Goal: Find specific page/section: Find specific page/section

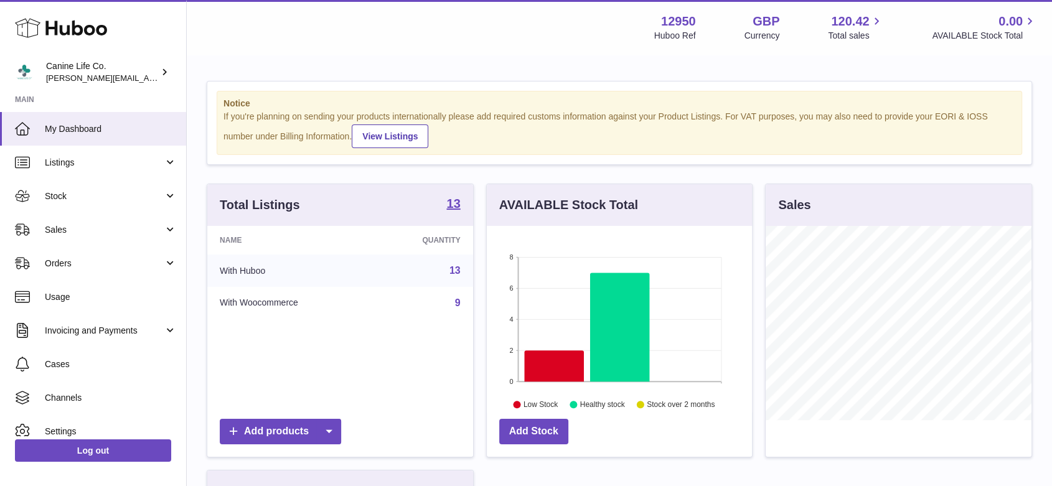
scroll to position [194, 265]
click at [101, 228] on span "Sales" at bounding box center [104, 230] width 119 height 12
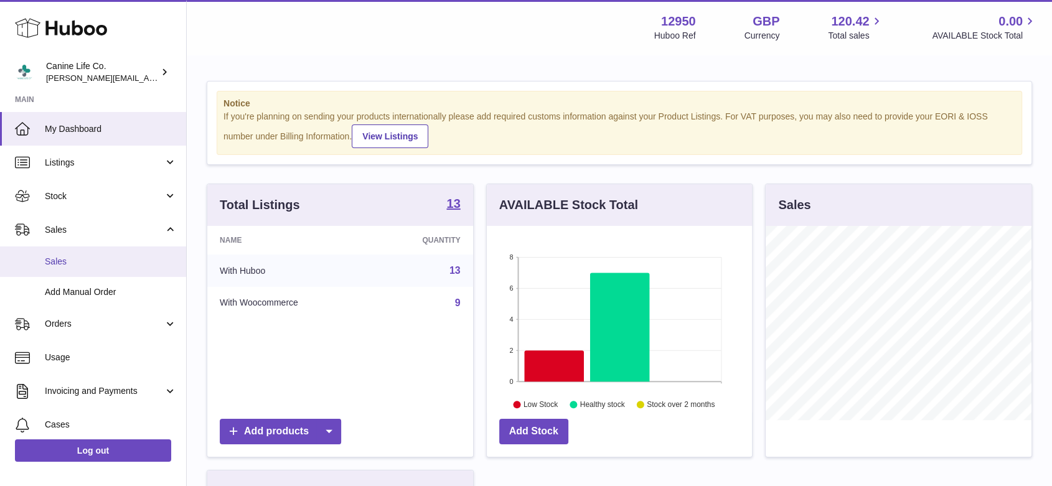
click at [98, 266] on span "Sales" at bounding box center [111, 262] width 132 height 12
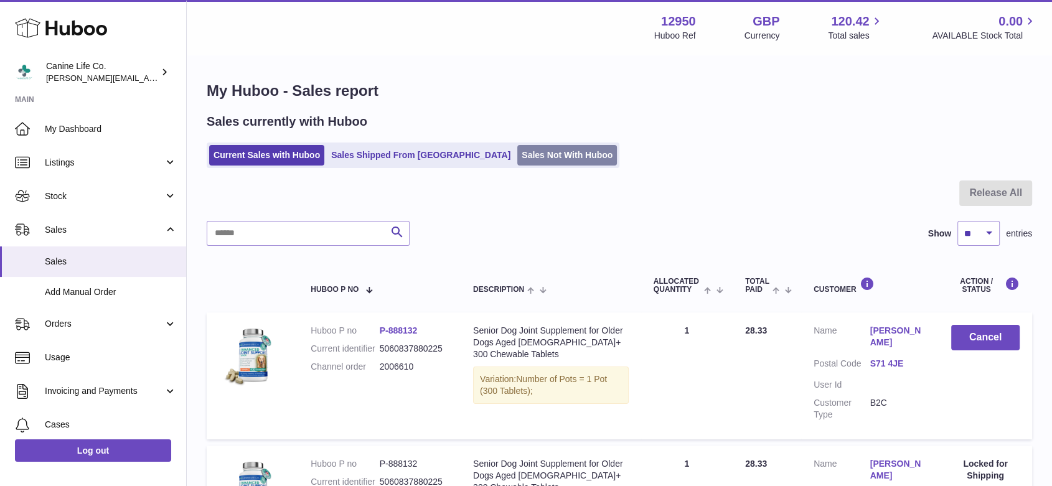
click at [528, 161] on link "Sales Not With Huboo" at bounding box center [567, 155] width 100 height 21
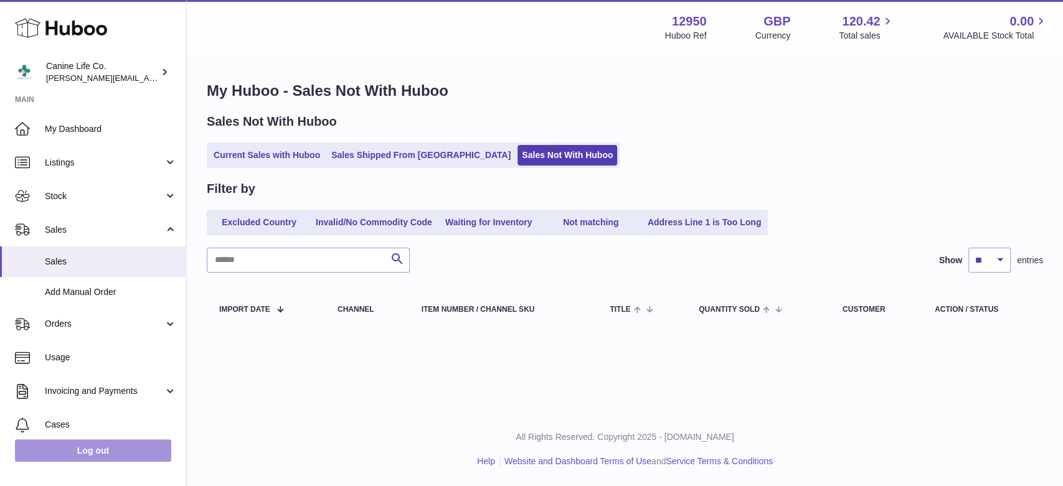
click at [95, 453] on link "Log out" at bounding box center [93, 451] width 156 height 22
